Goal: Find specific page/section

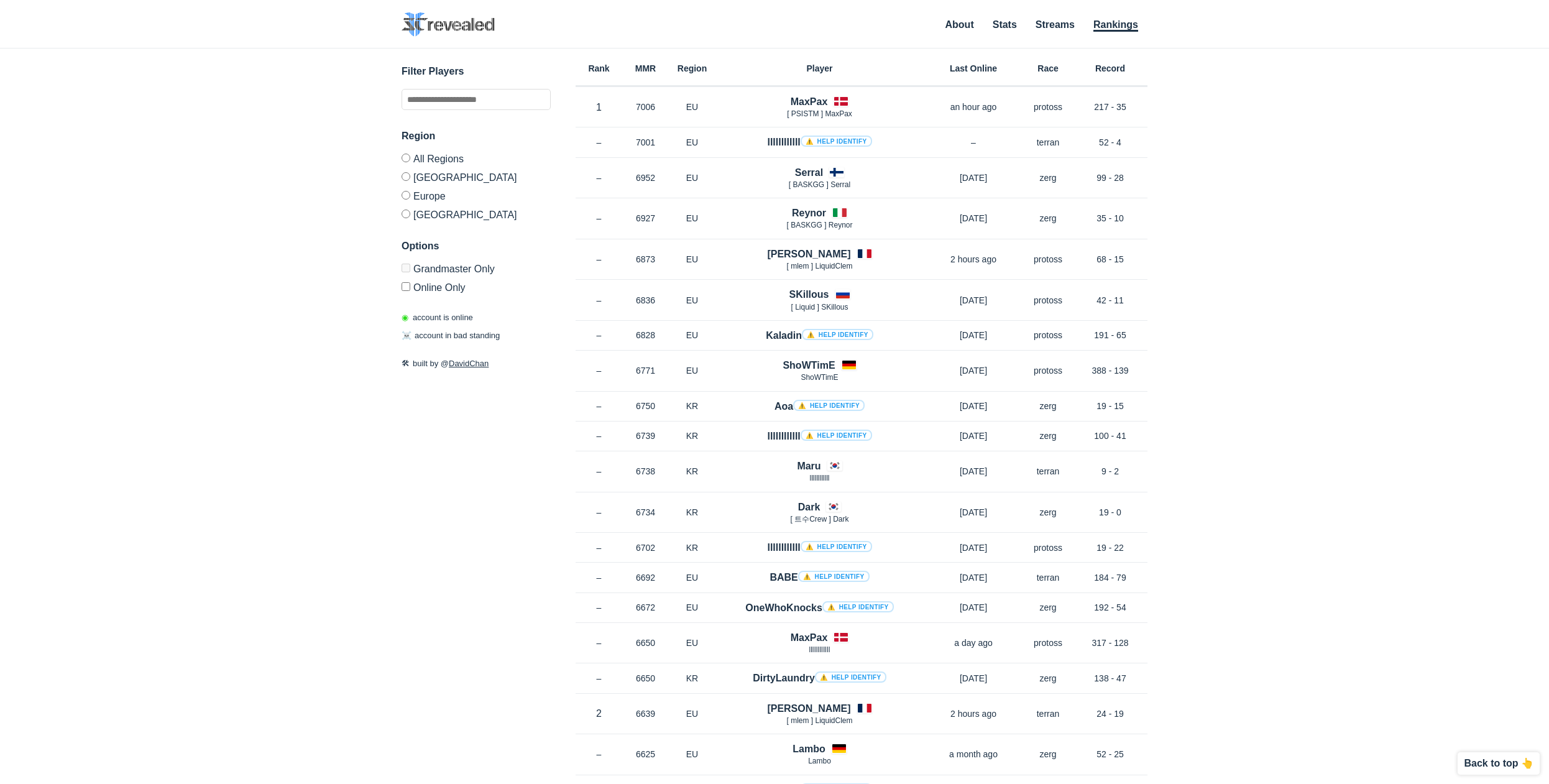
click at [431, 196] on label "Europe" at bounding box center [476, 195] width 149 height 19
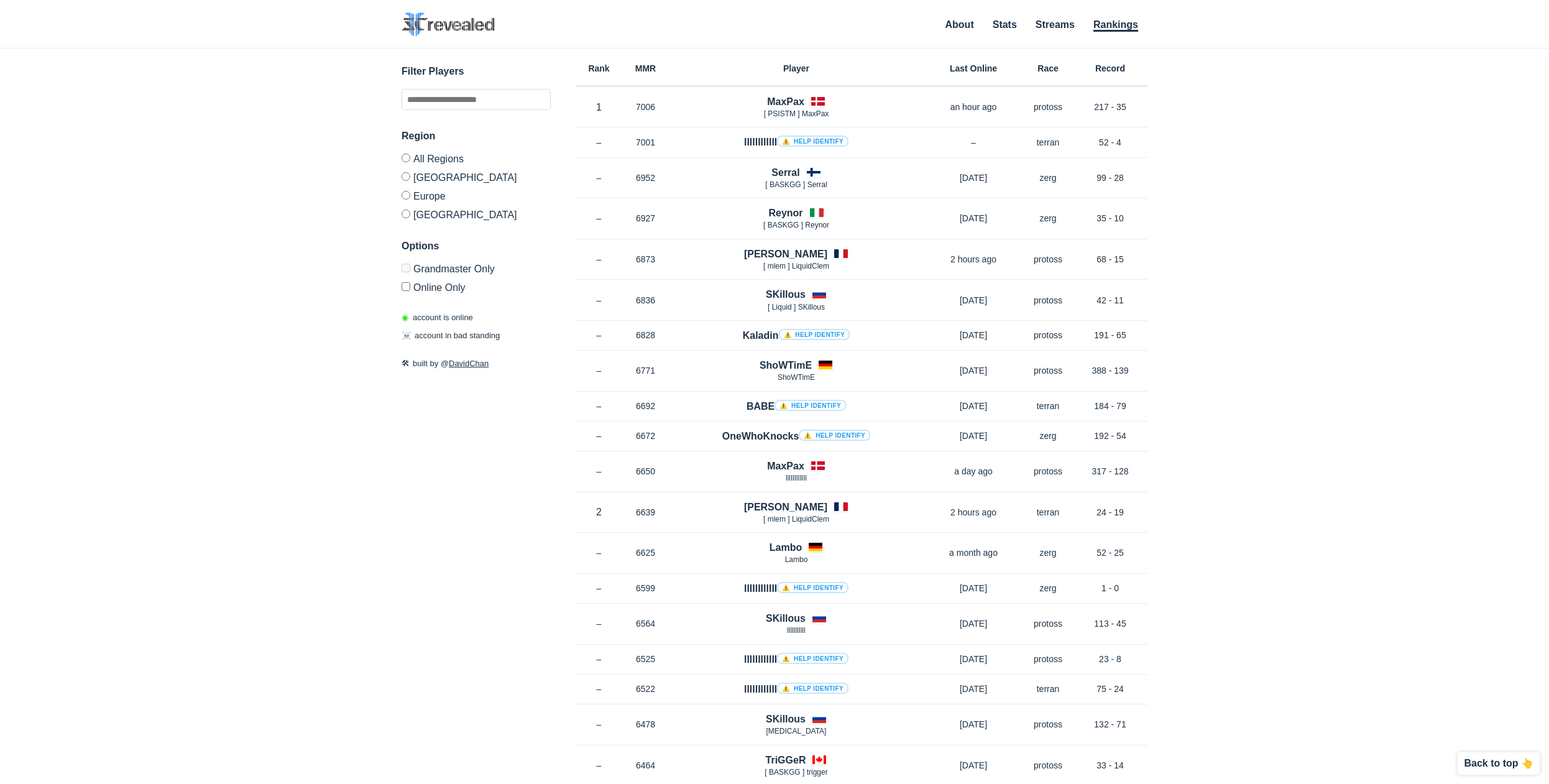
click at [459, 163] on label "All Regions" at bounding box center [476, 161] width 149 height 14
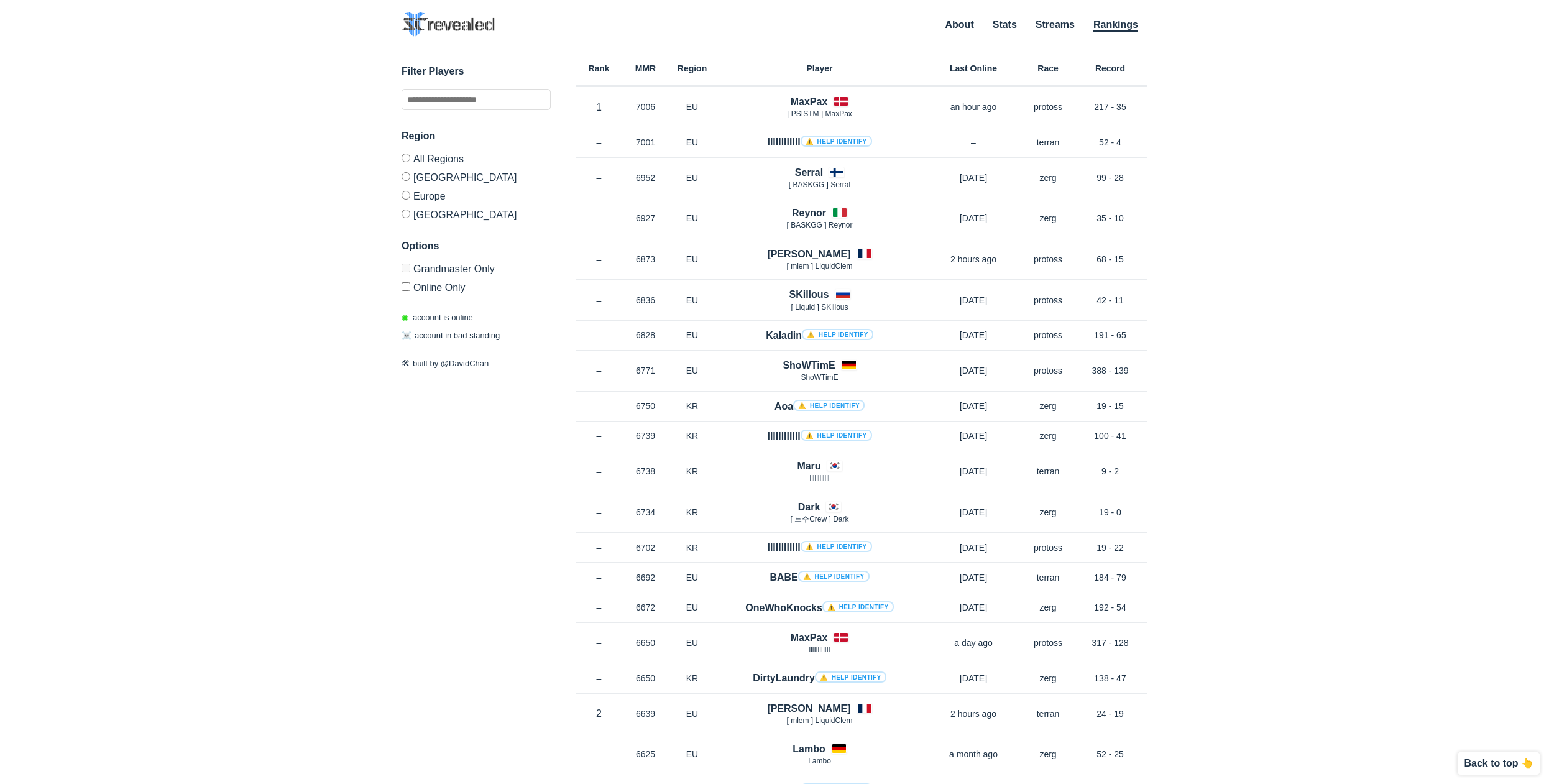
click at [452, 171] on label "[GEOGRAPHIC_DATA]" at bounding box center [476, 177] width 149 height 19
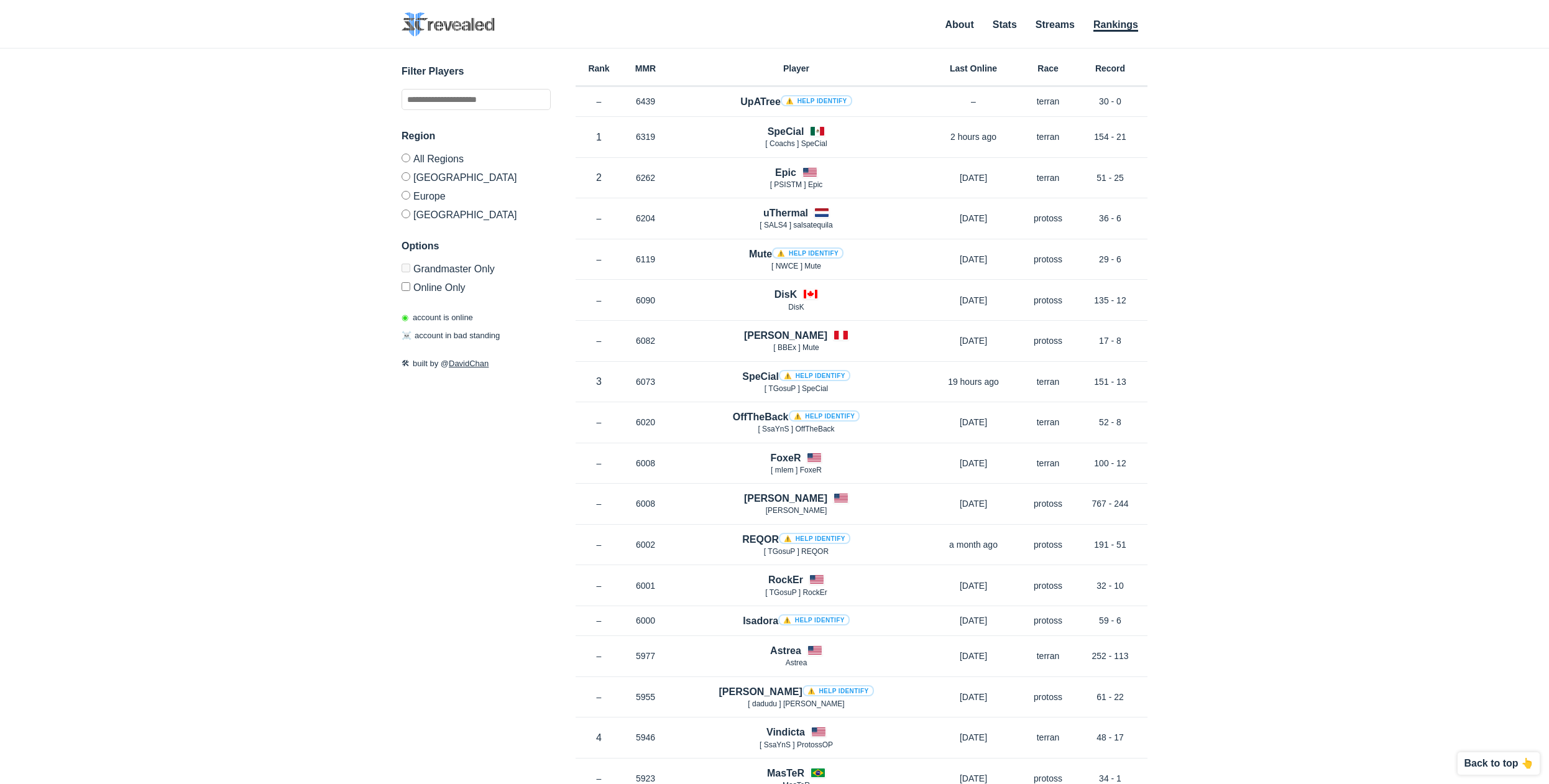
click at [422, 214] on label "[GEOGRAPHIC_DATA]" at bounding box center [476, 212] width 149 height 16
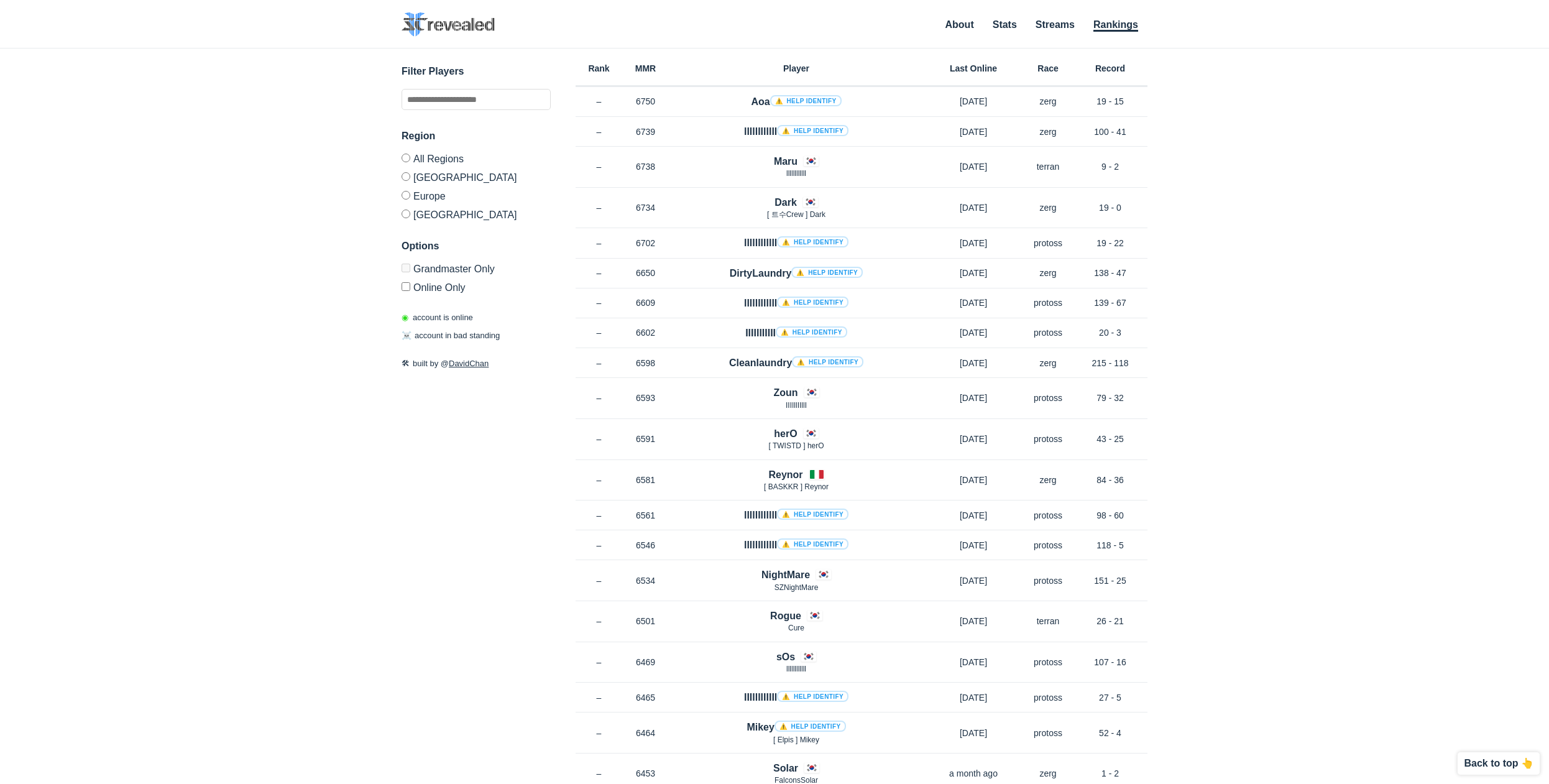
click at [436, 201] on label "Europe" at bounding box center [476, 195] width 149 height 19
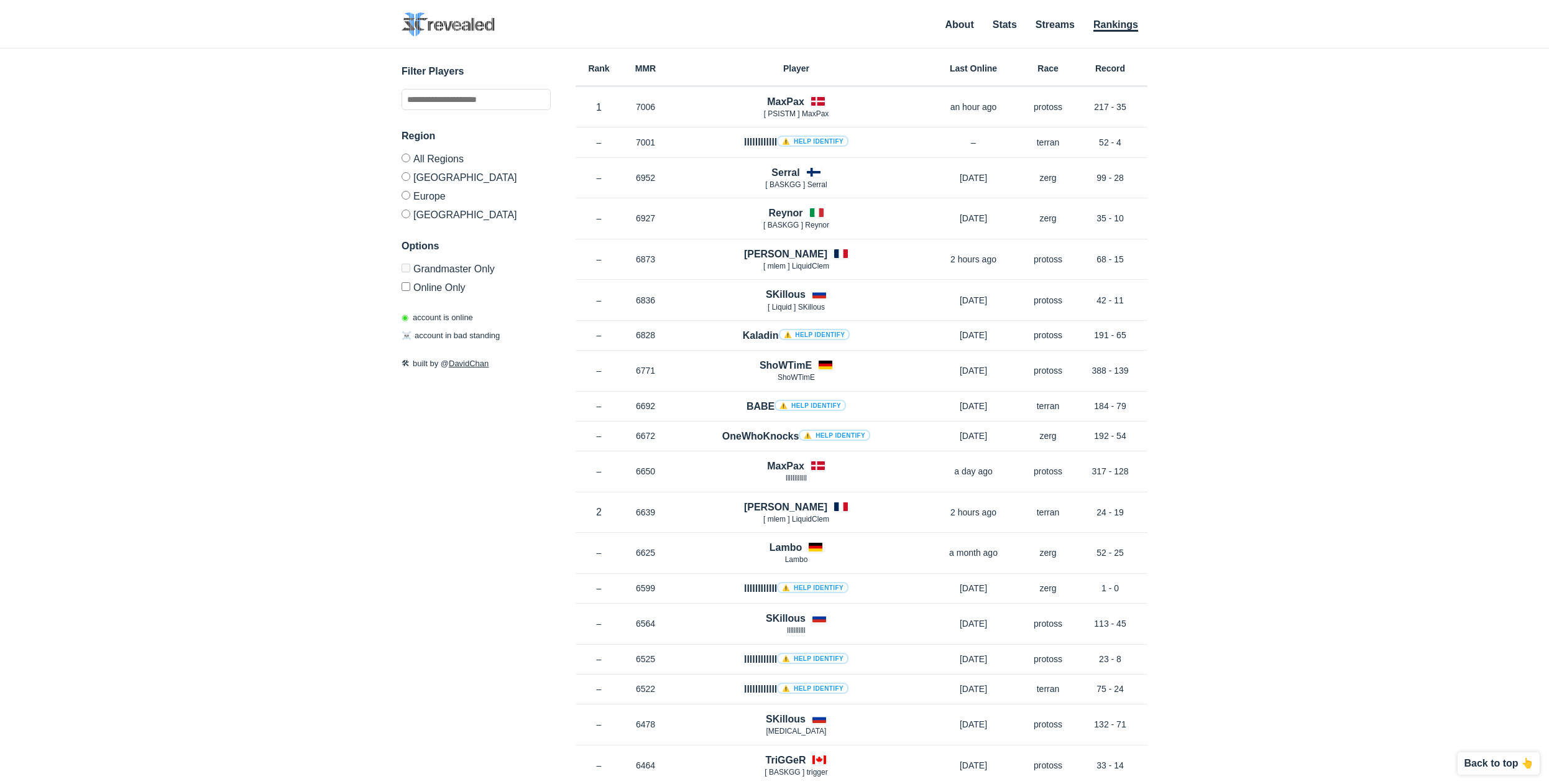
click at [446, 286] on label "Online Only" at bounding box center [476, 285] width 149 height 16
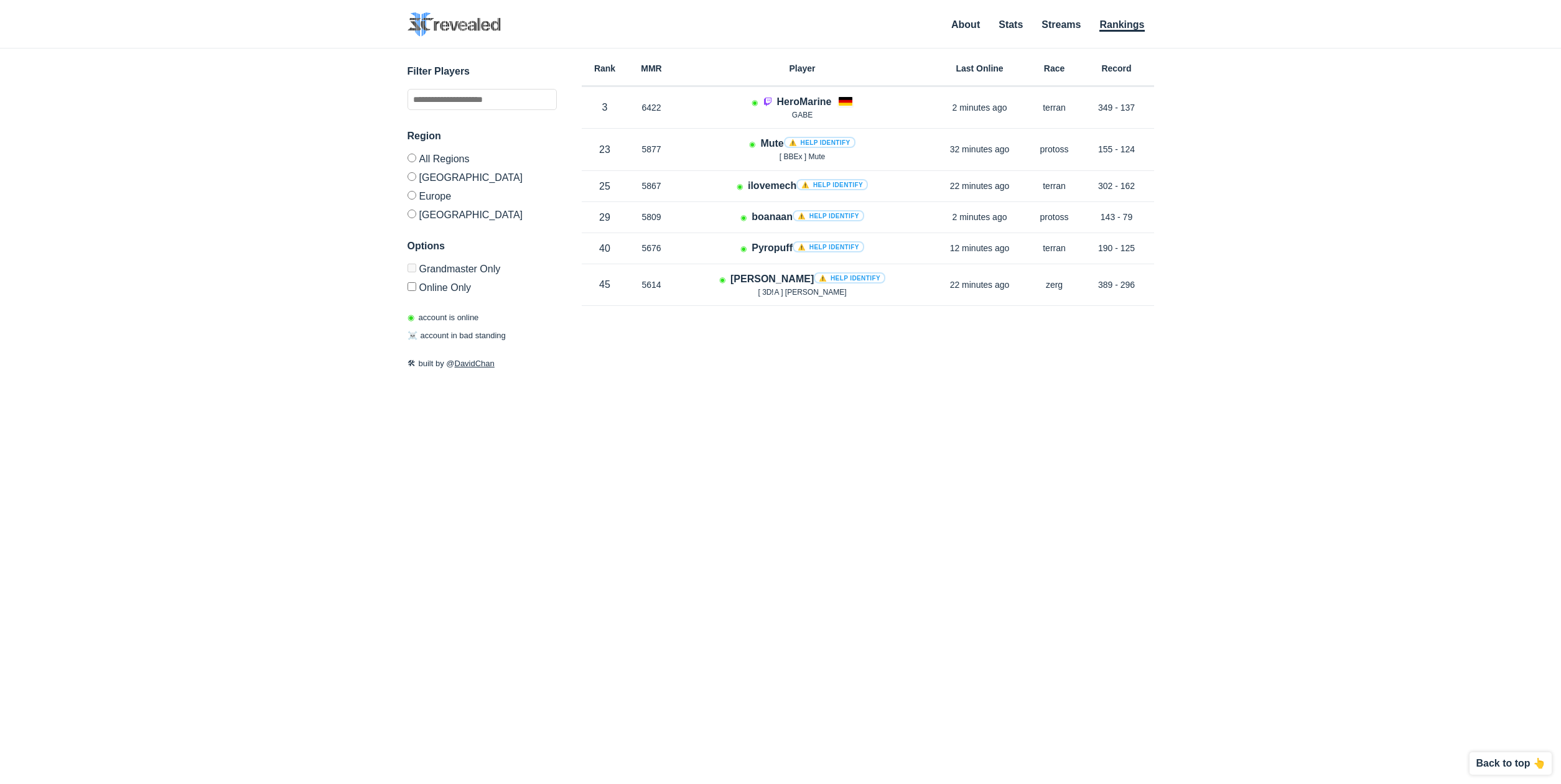
click at [446, 286] on label "Online Only" at bounding box center [482, 285] width 149 height 16
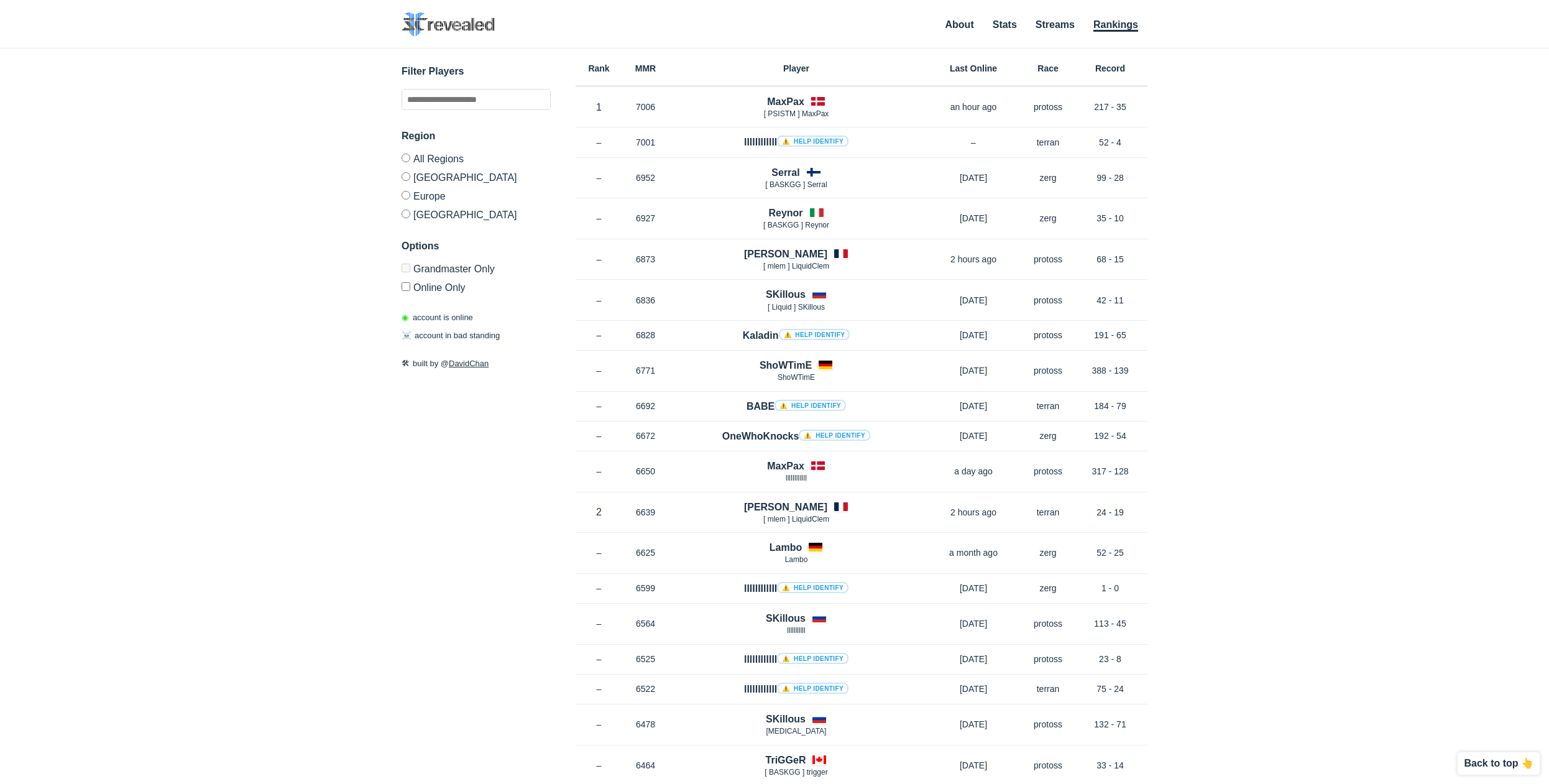
click at [1111, 67] on h6 "Record" at bounding box center [1110, 68] width 74 height 9
click at [1054, 70] on h6 "Race" at bounding box center [1048, 68] width 50 height 9
click at [1054, 72] on h6 "Race" at bounding box center [1048, 68] width 50 height 9
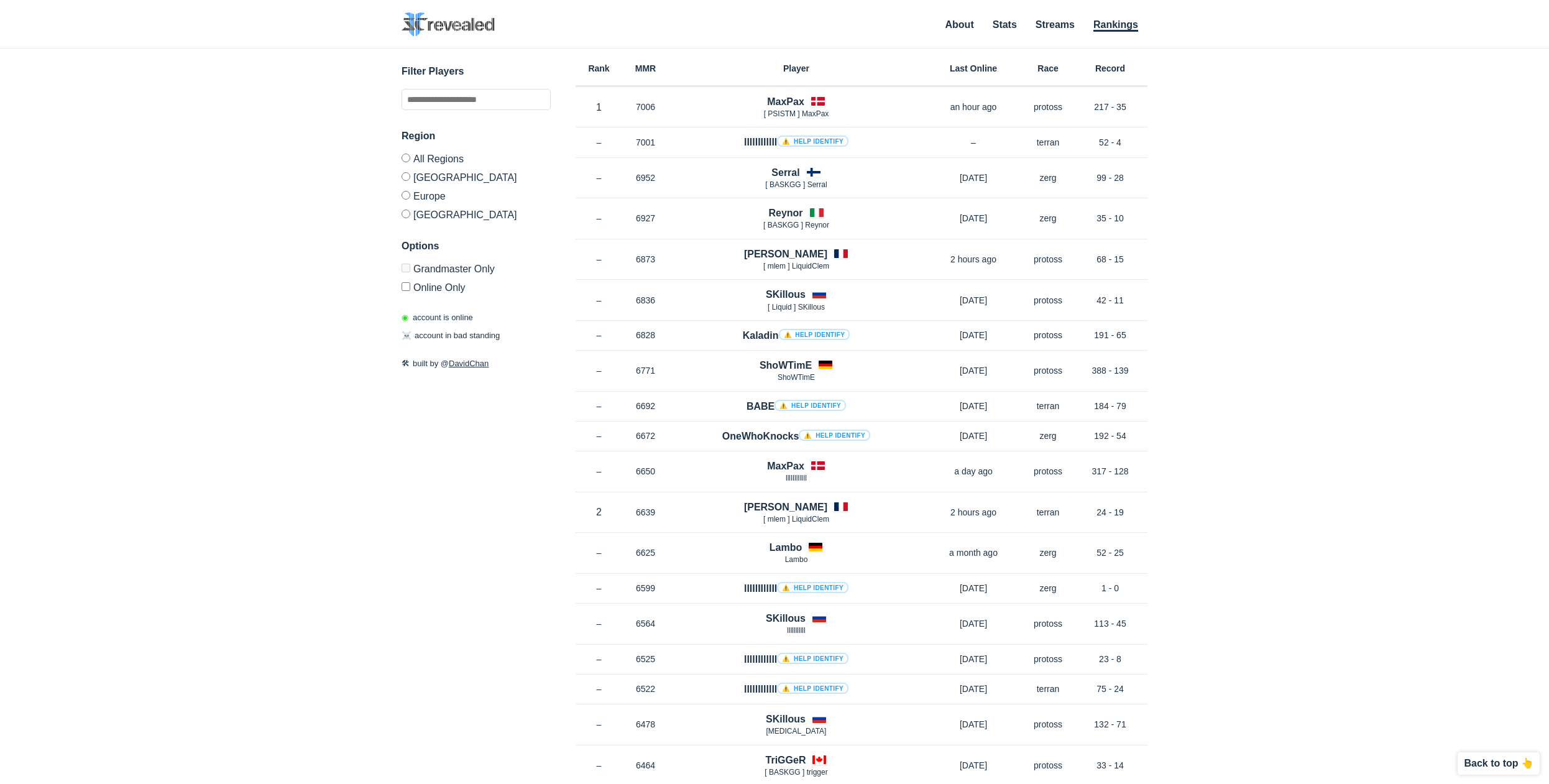
click at [1149, 75] on div "✕ Filter Players Region All Regions [GEOGRAPHIC_DATA] [GEOGRAPHIC_DATA] [GEOGRA…" at bounding box center [774, 401] width 1525 height 705
click at [446, 178] on label "[GEOGRAPHIC_DATA]" at bounding box center [476, 177] width 149 height 19
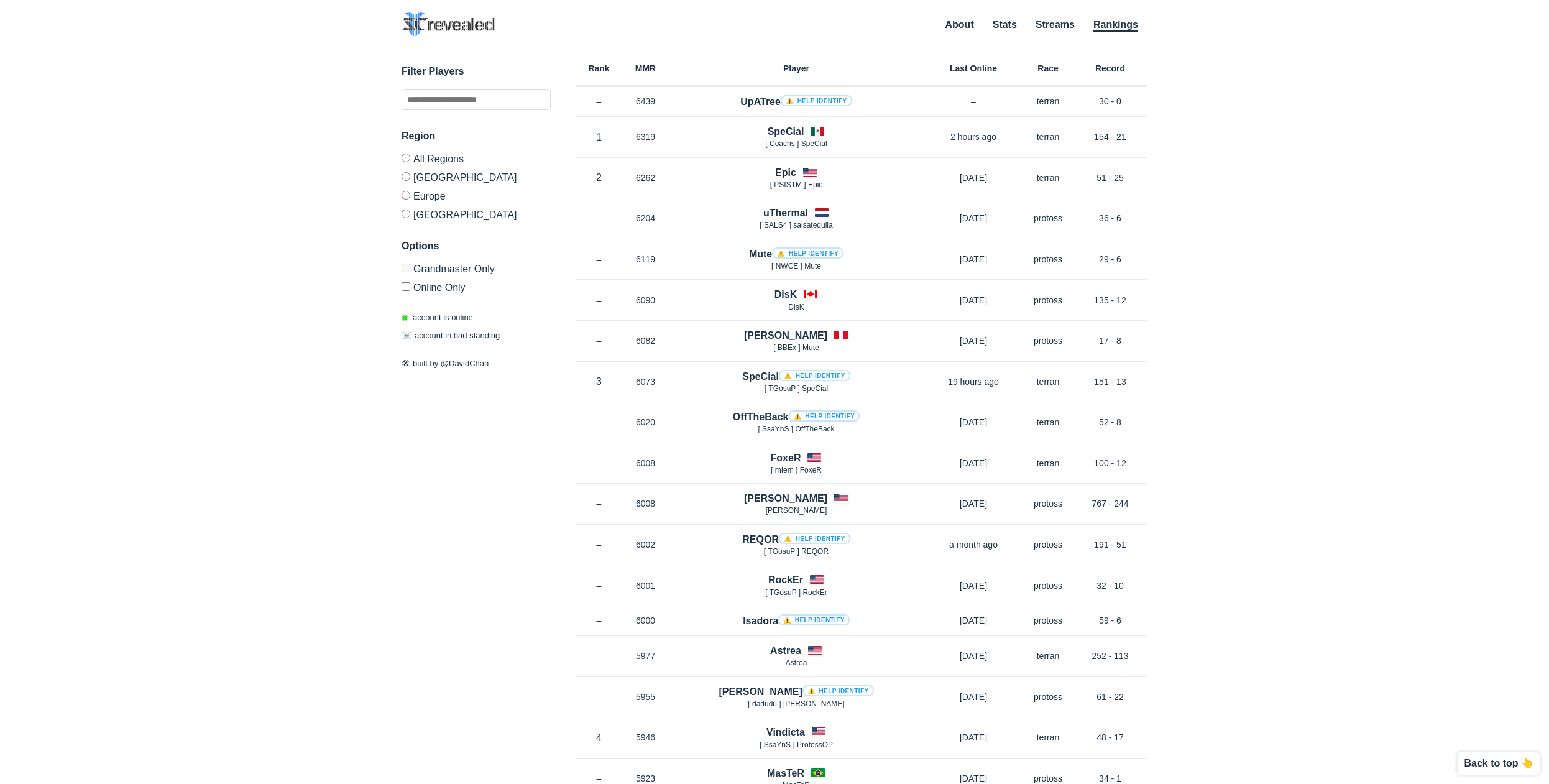
click at [434, 212] on label "[GEOGRAPHIC_DATA]" at bounding box center [476, 212] width 149 height 16
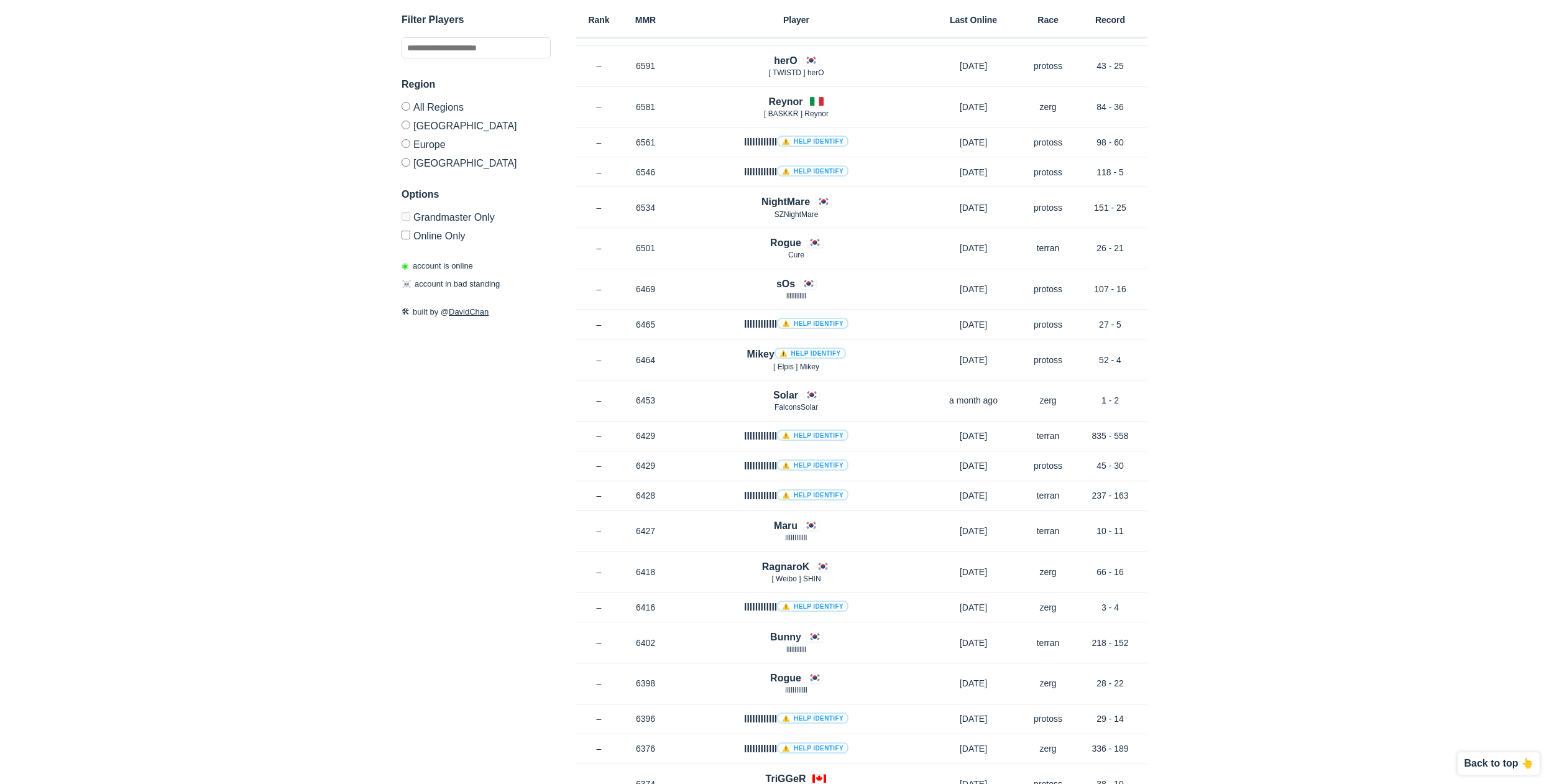
scroll to position [444, 0]
